Goal: Complete application form: Complete application form

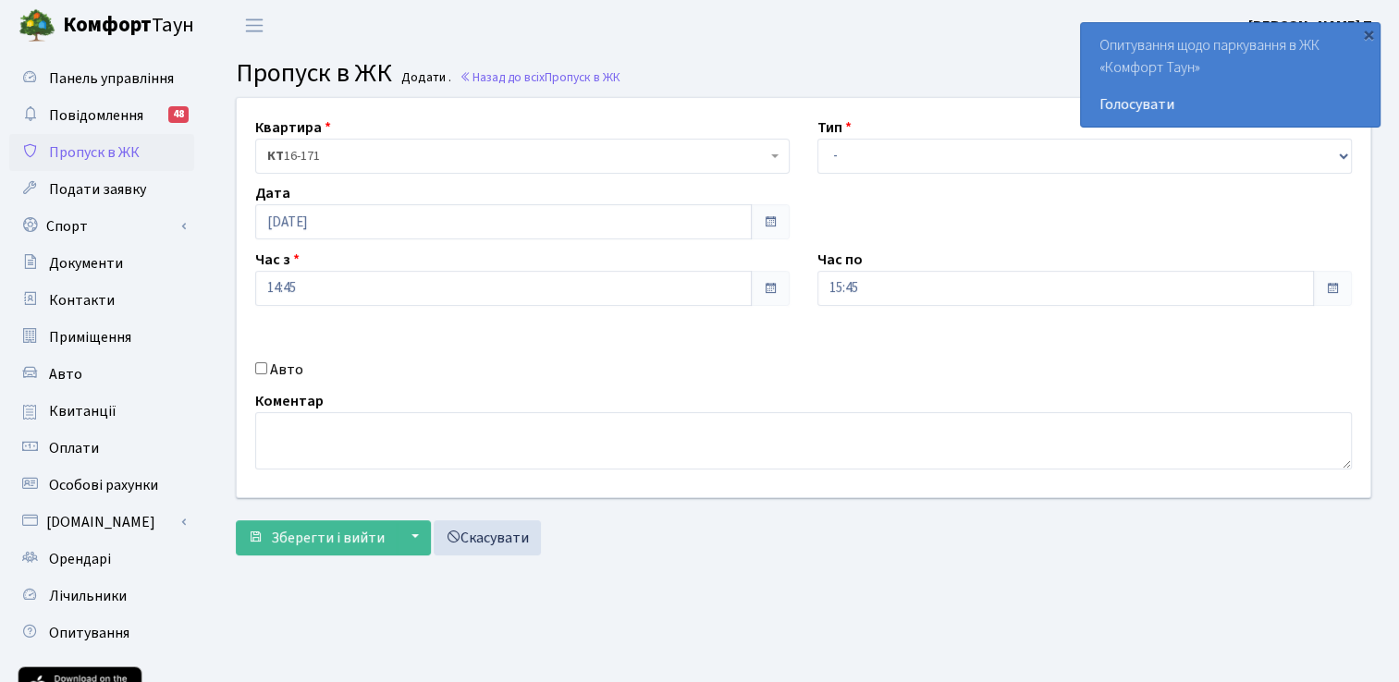
click at [263, 364] on input "Авто" at bounding box center [261, 368] width 12 height 12
checkbox input "true"
click at [857, 142] on select "- Доставка Таксі Гості Сервіс" at bounding box center [1084, 156] width 534 height 35
select select "3"
click at [817, 139] on select "- Доставка Таксі Гості Сервіс" at bounding box center [1084, 156] width 534 height 35
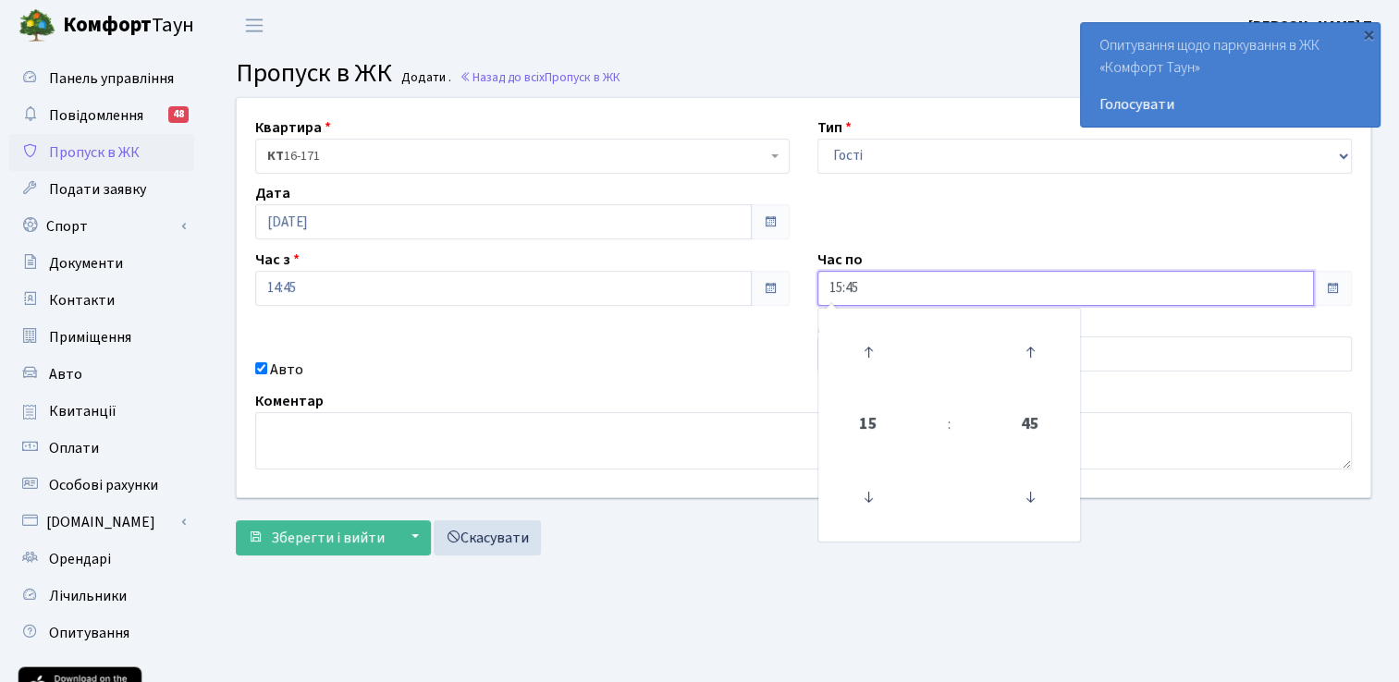
click at [873, 288] on input "15:45" at bounding box center [1065, 288] width 497 height 35
click at [868, 349] on icon at bounding box center [868, 352] width 50 height 50
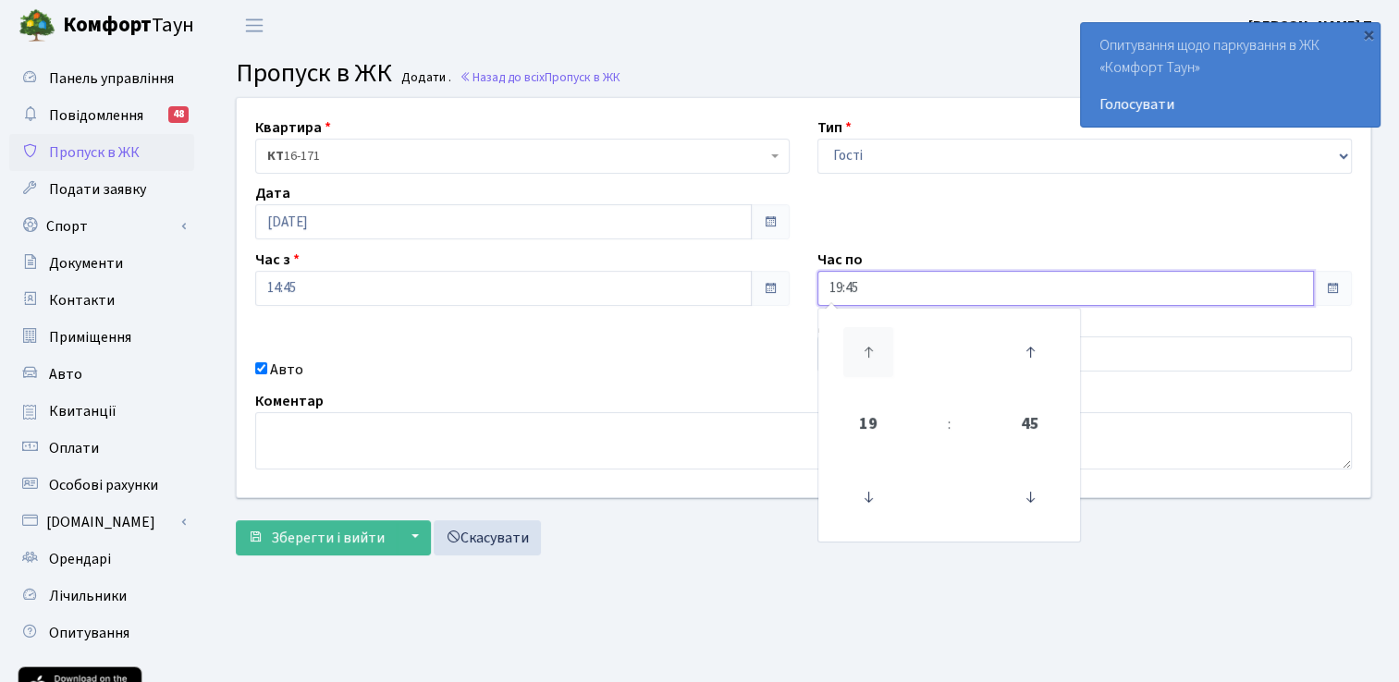
click at [868, 349] on icon at bounding box center [868, 352] width 50 height 50
type input "23:45"
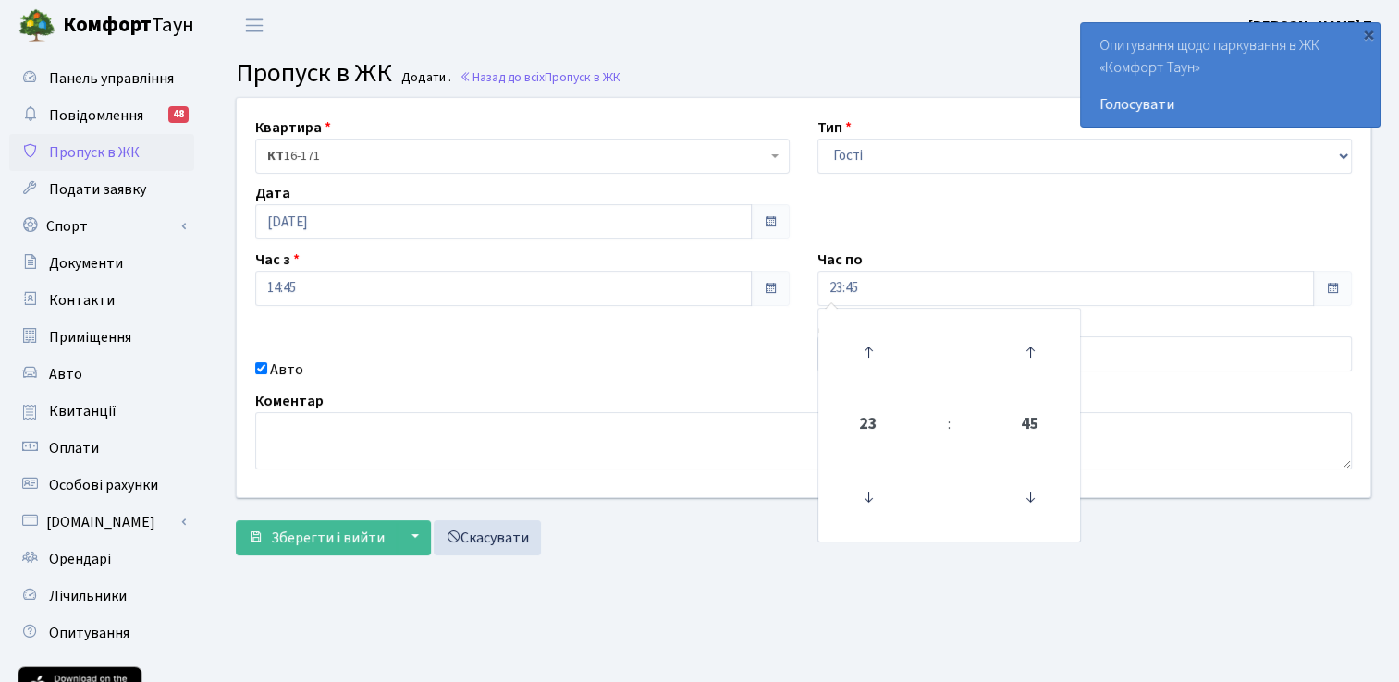
click at [649, 335] on div "Квартира <b>КТ</b>&nbsp;&nbsp;&nbsp;&nbsp;16-171 КТ 16-171 Тип - Доставка Таксі…" at bounding box center [803, 297] width 1161 height 399
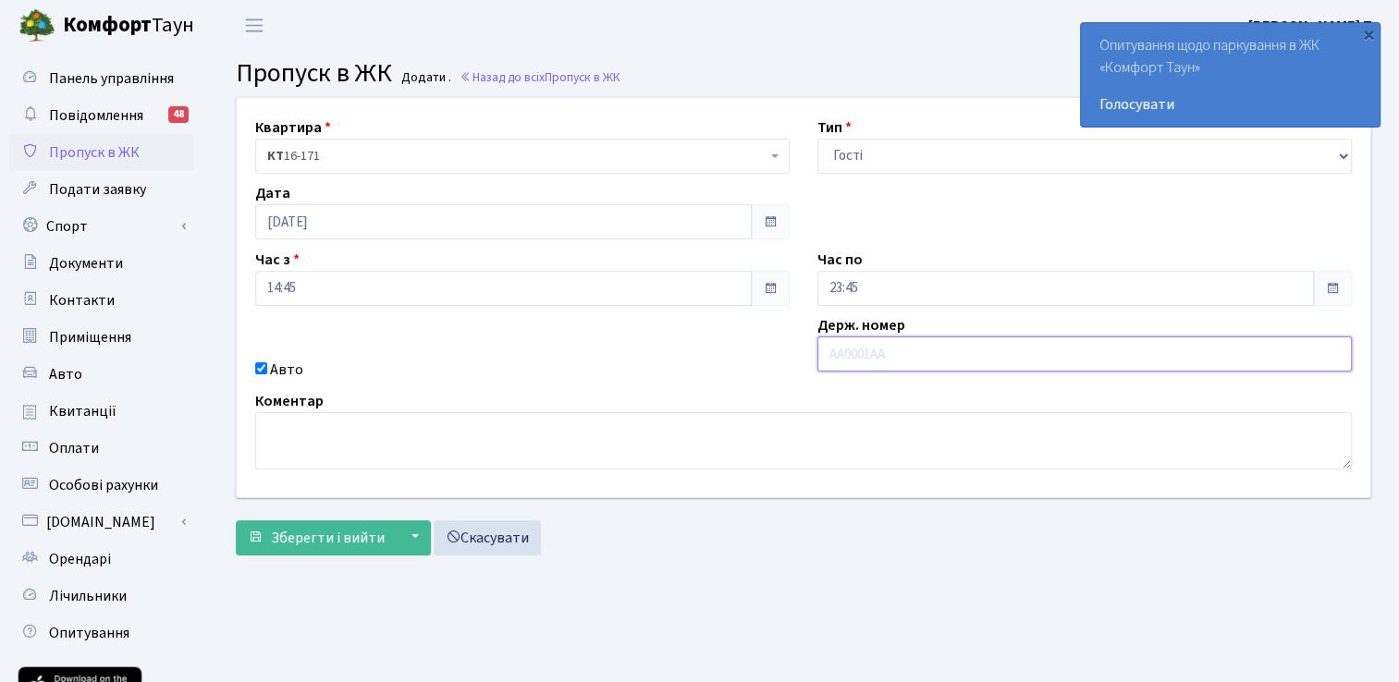
click at [875, 361] on input "text" at bounding box center [1084, 354] width 534 height 35
type input "С"
type input "КА1278ЕХ"
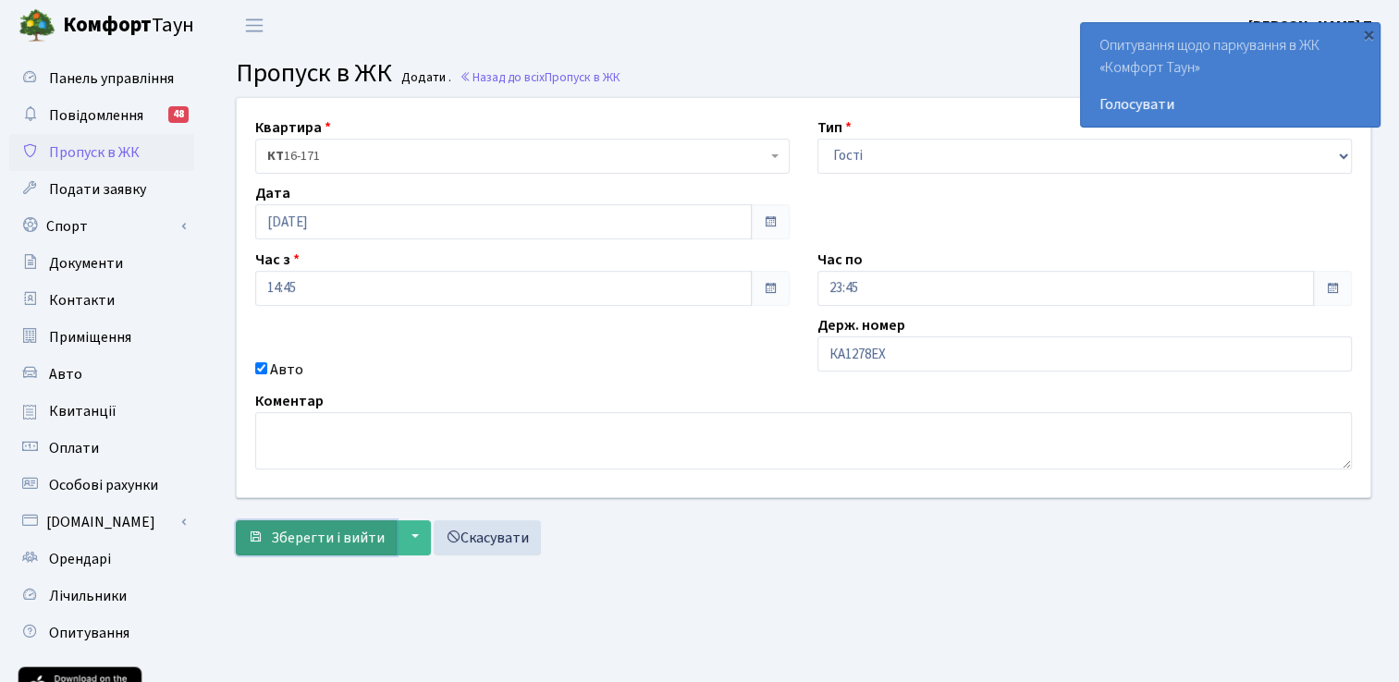
click at [314, 534] on span "Зберегти і вийти" at bounding box center [328, 538] width 114 height 20
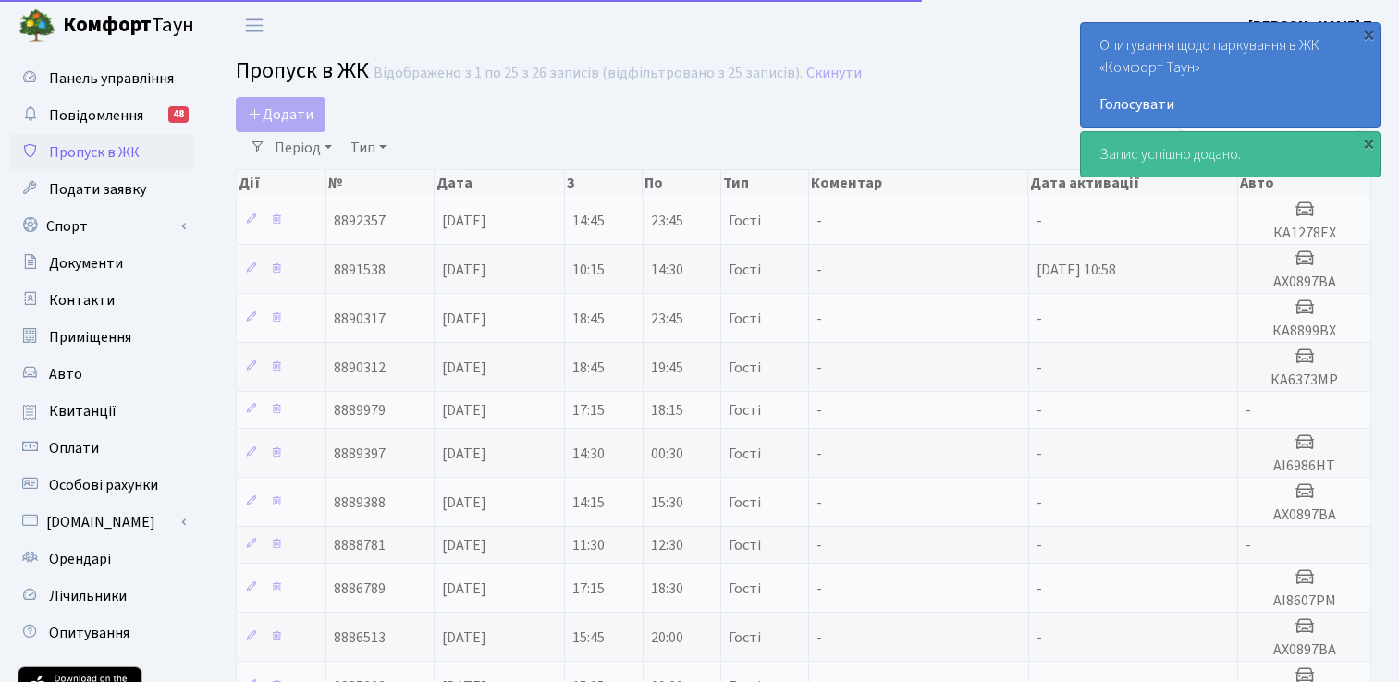
select select "25"
